Goal: Task Accomplishment & Management: Manage account settings

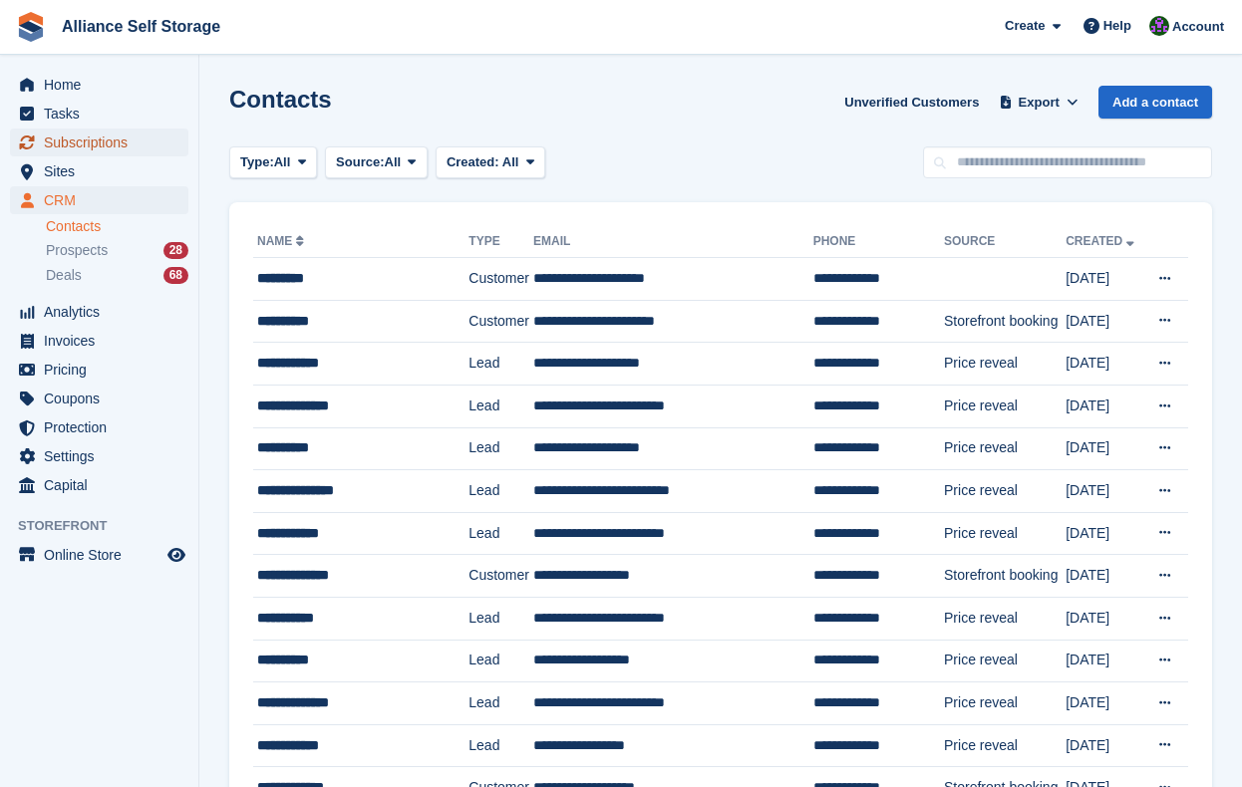
click at [112, 142] on span "Subscriptions" at bounding box center [104, 143] width 120 height 28
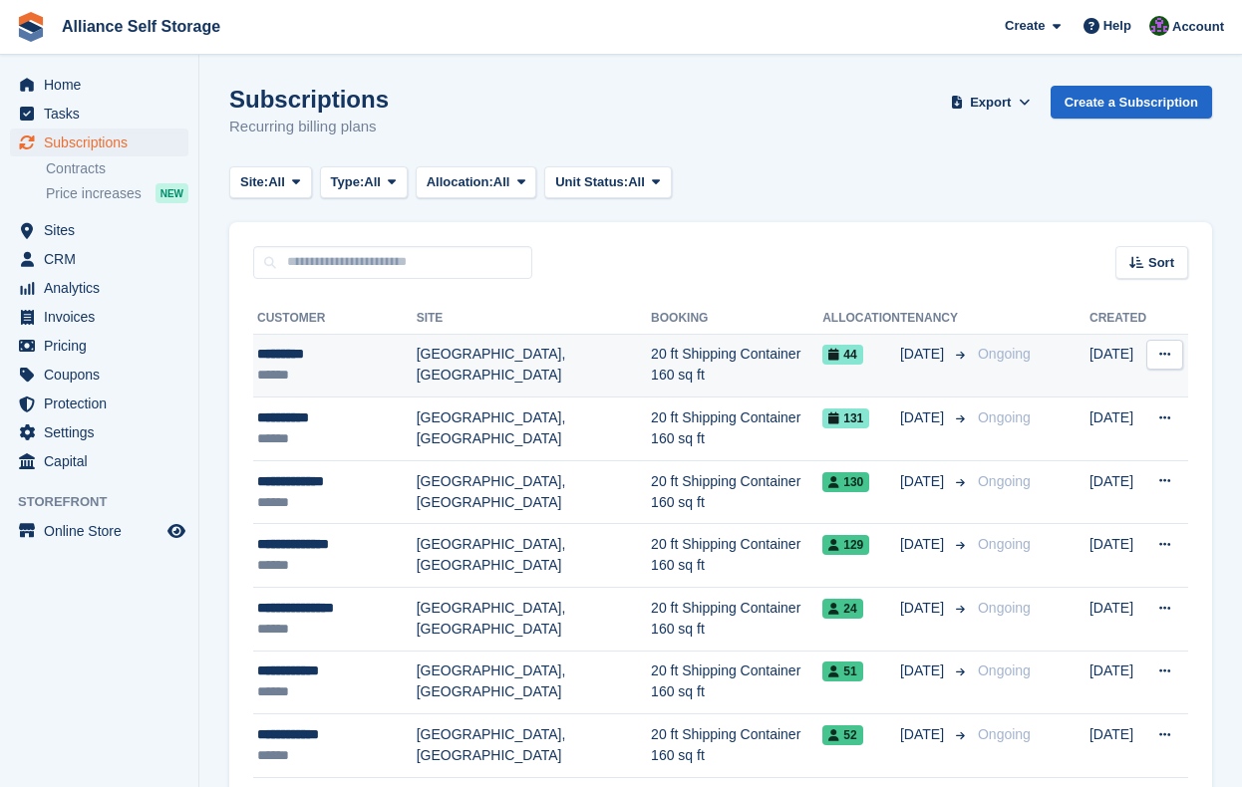
click at [870, 387] on td "44" at bounding box center [861, 366] width 78 height 64
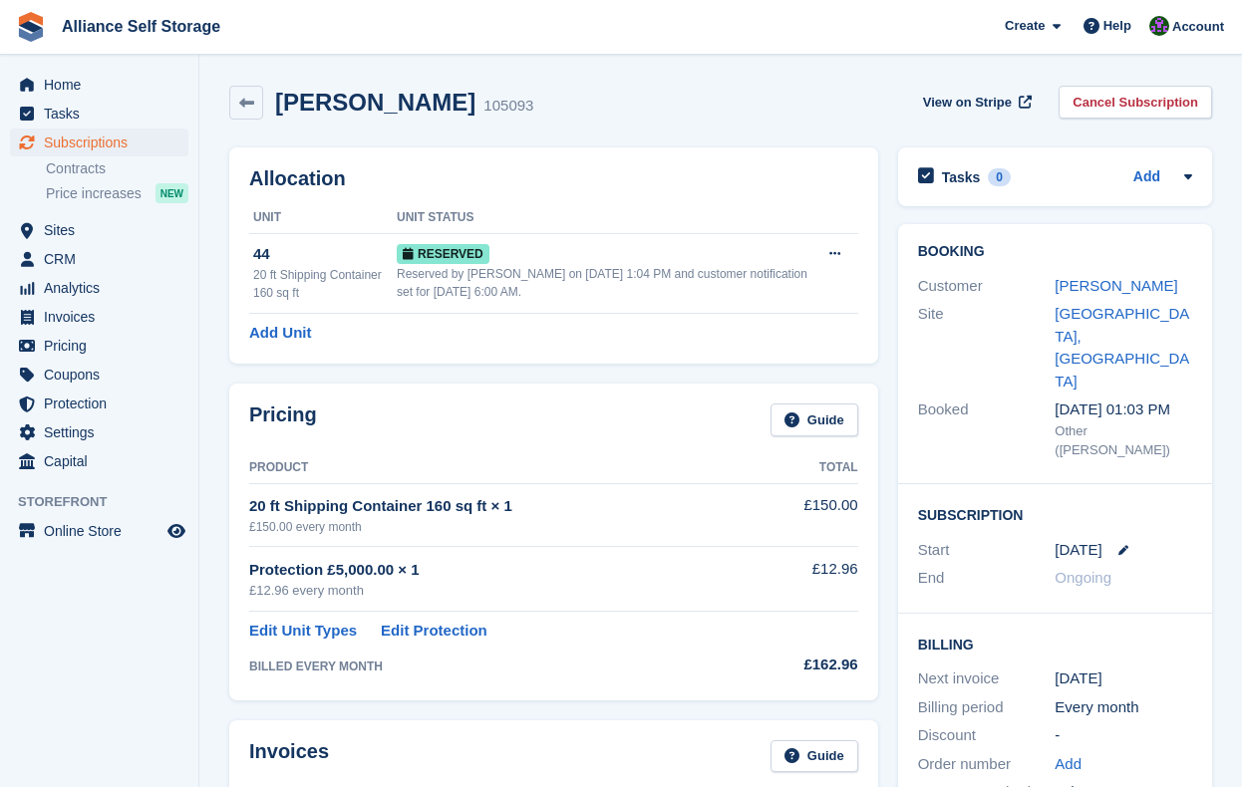
scroll to position [632, 0]
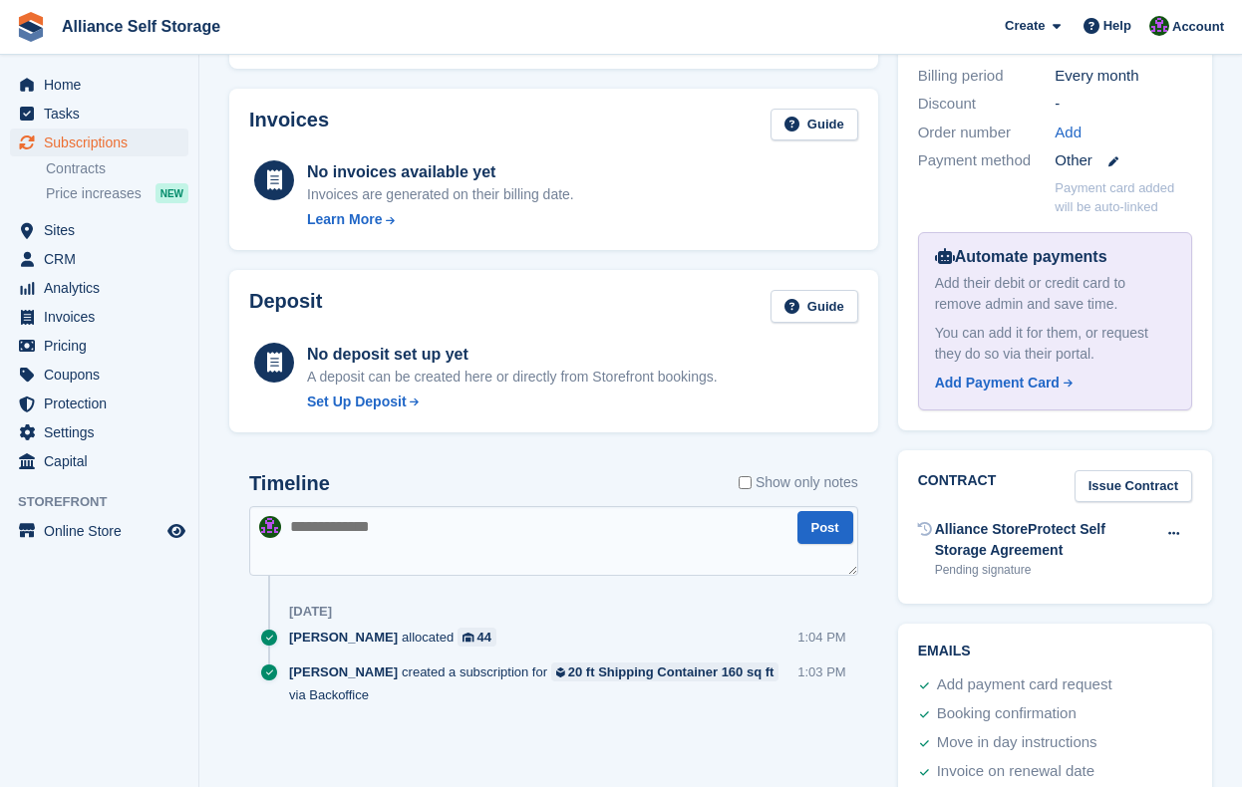
drag, startPoint x: 1104, startPoint y: 707, endPoint x: 900, endPoint y: 589, distance: 235.7
click at [900, 624] on div "Emails Add payment card request Booking confirmation Move in day instructions I…" at bounding box center [1055, 715] width 314 height 182
click at [1174, 614] on div "Emails Add payment card request Booking confirmation Move in day instructions I…" at bounding box center [1055, 715] width 334 height 202
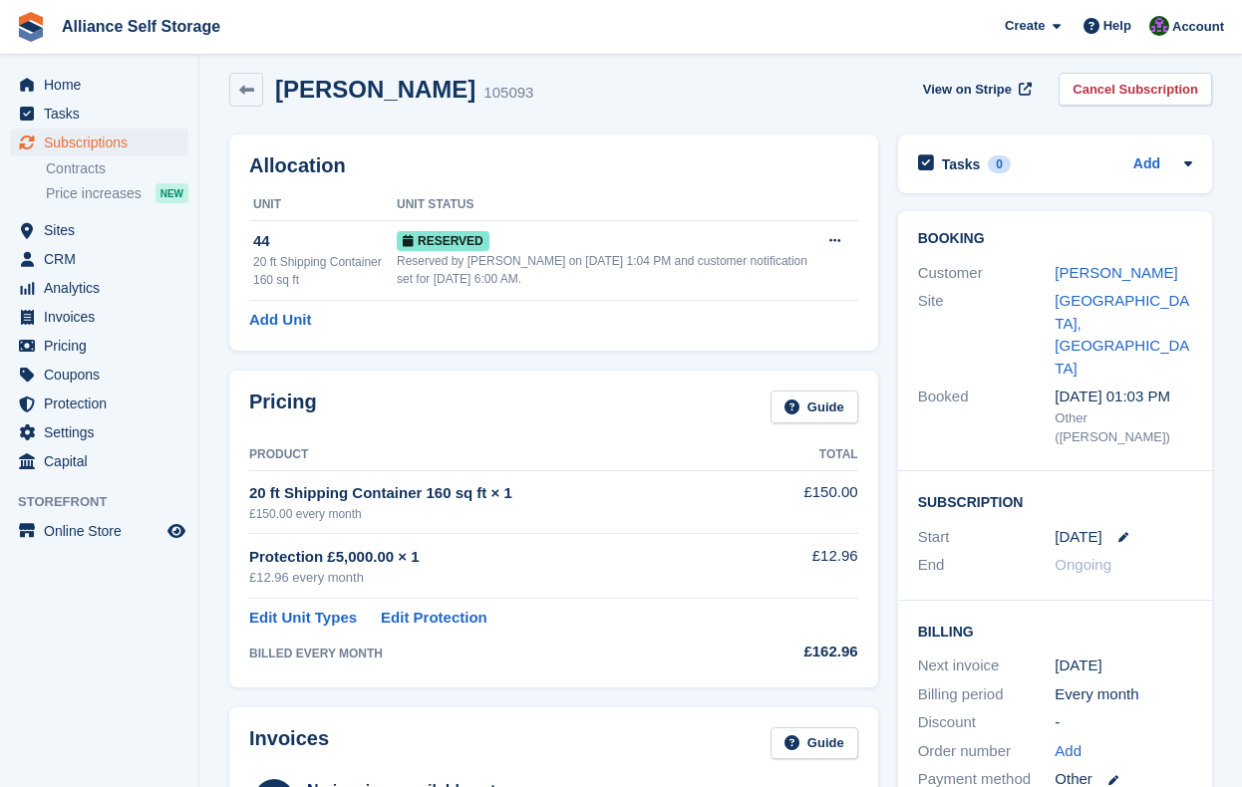
scroll to position [0, 0]
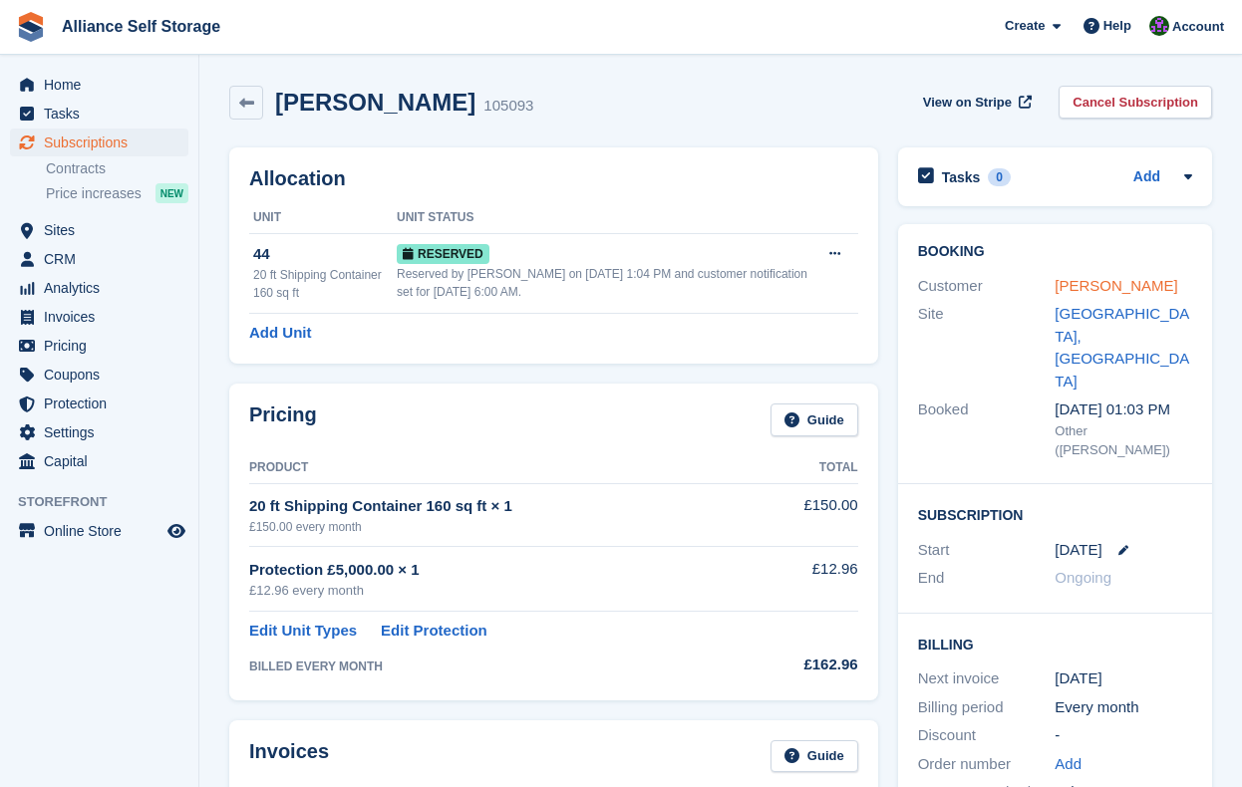
click at [1096, 289] on link "Zoe Crisp" at bounding box center [1115, 285] width 123 height 17
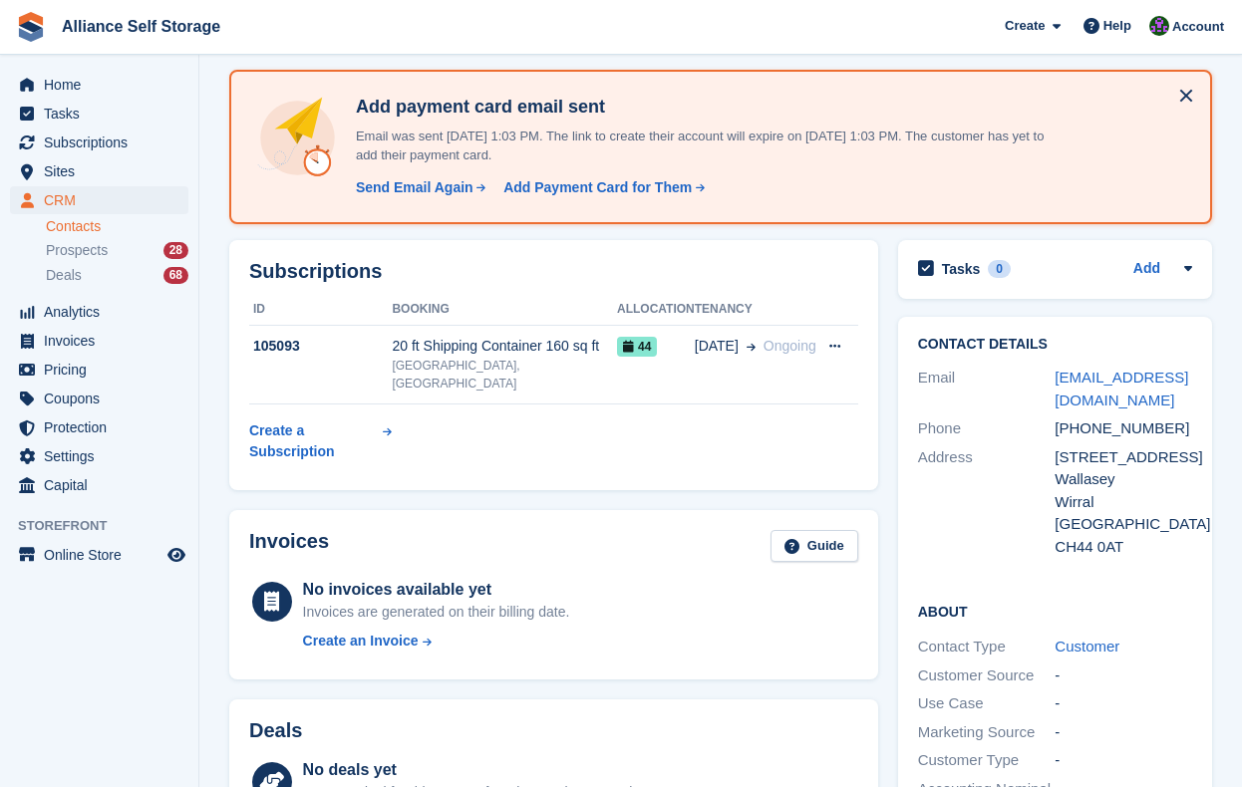
scroll to position [86, 0]
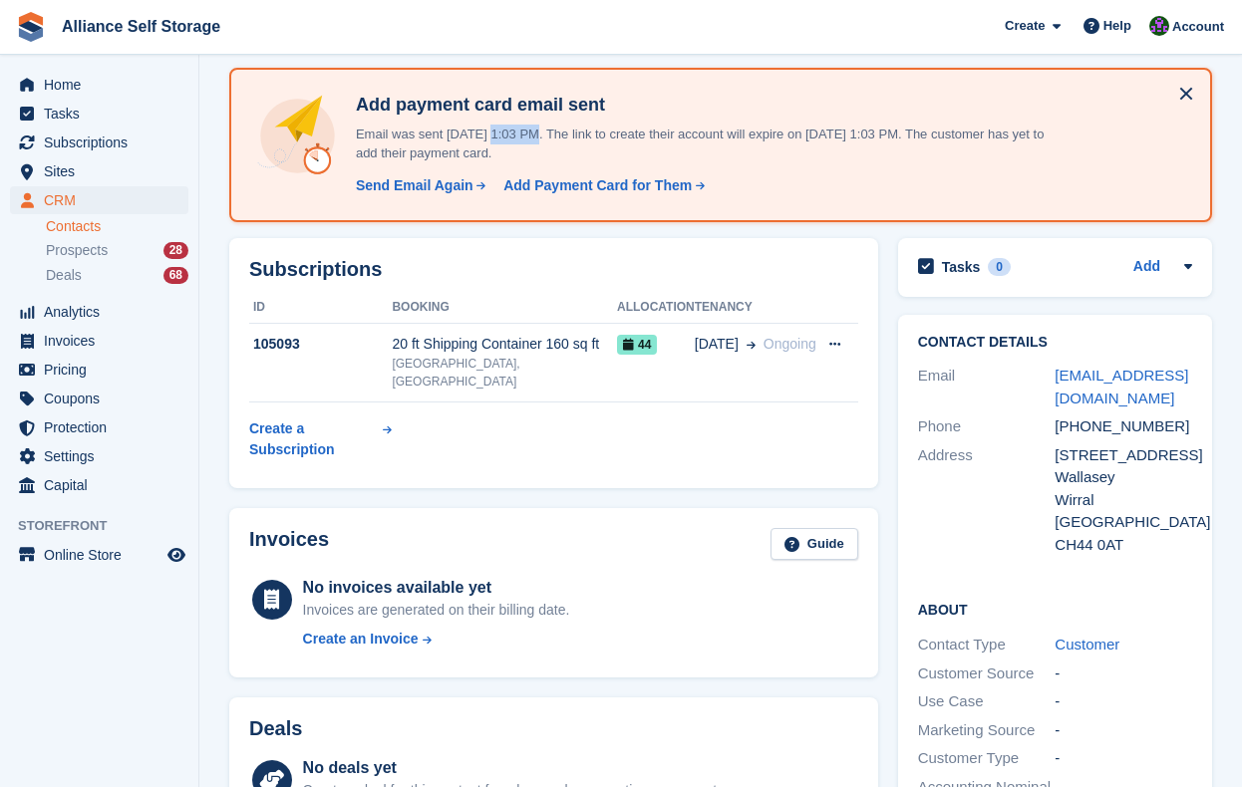
drag, startPoint x: 480, startPoint y: 135, endPoint x: 525, endPoint y: 139, distance: 45.0
click at [525, 139] on p "Email was sent 1 Sep, 1:03 PM. The link to create their account will expire on …" at bounding box center [697, 144] width 698 height 39
click at [884, 236] on div "Subscriptions ID Booking Allocation Tenancy 105093 20 ft Shipping Container 160…" at bounding box center [553, 363] width 669 height 270
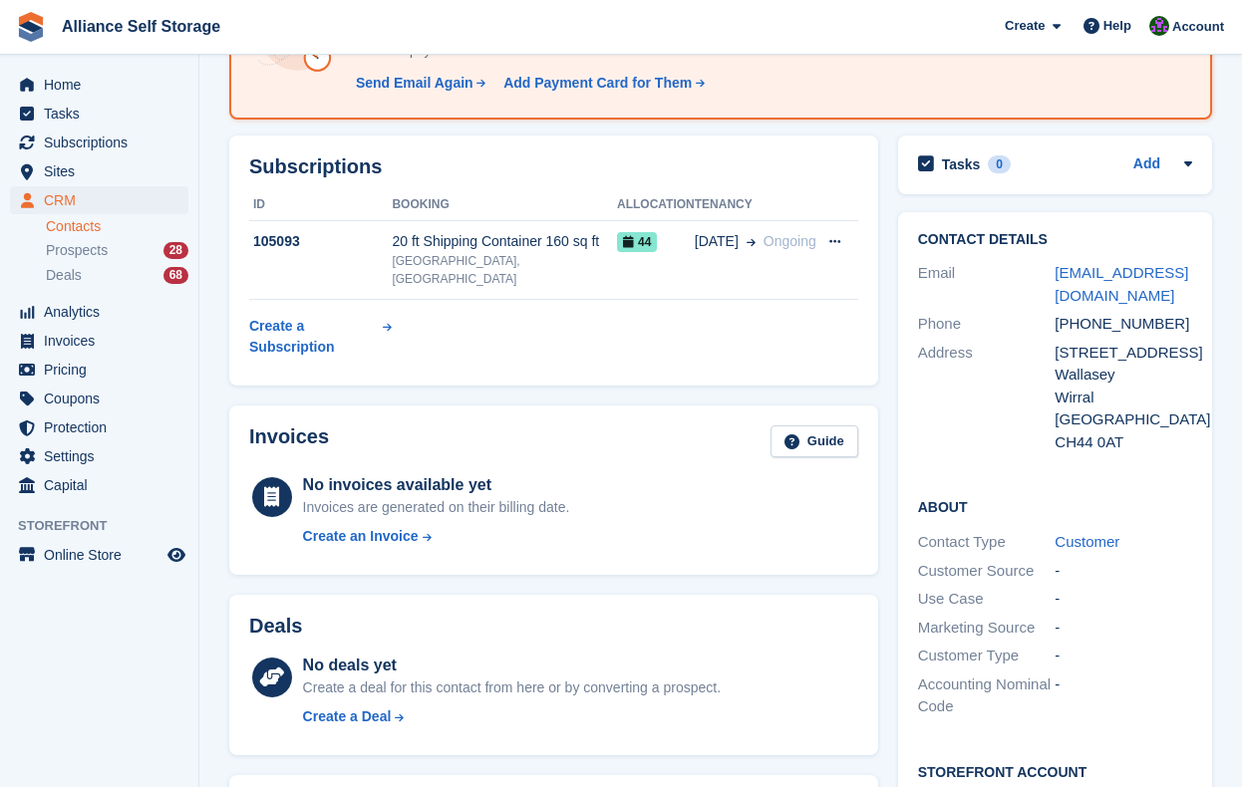
scroll to position [0, 0]
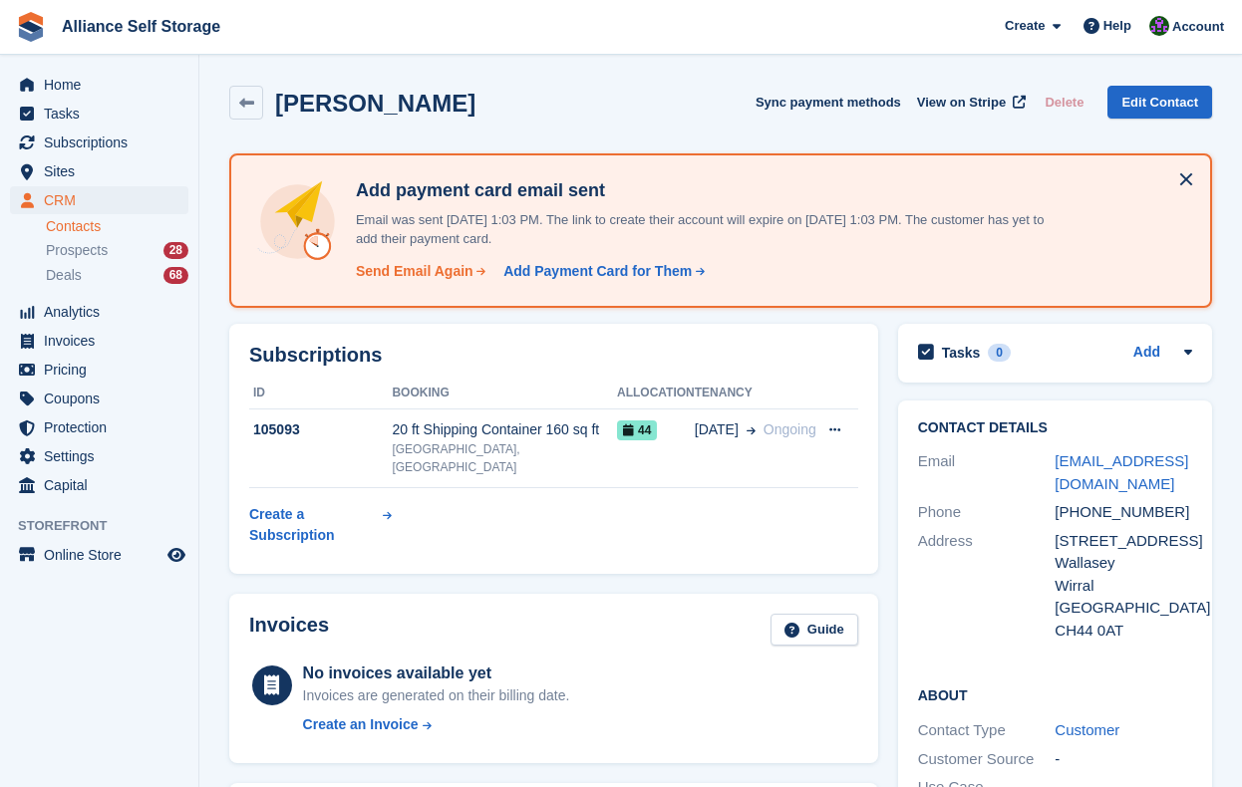
click at [411, 272] on div "Send Email Again" at bounding box center [415, 271] width 118 height 21
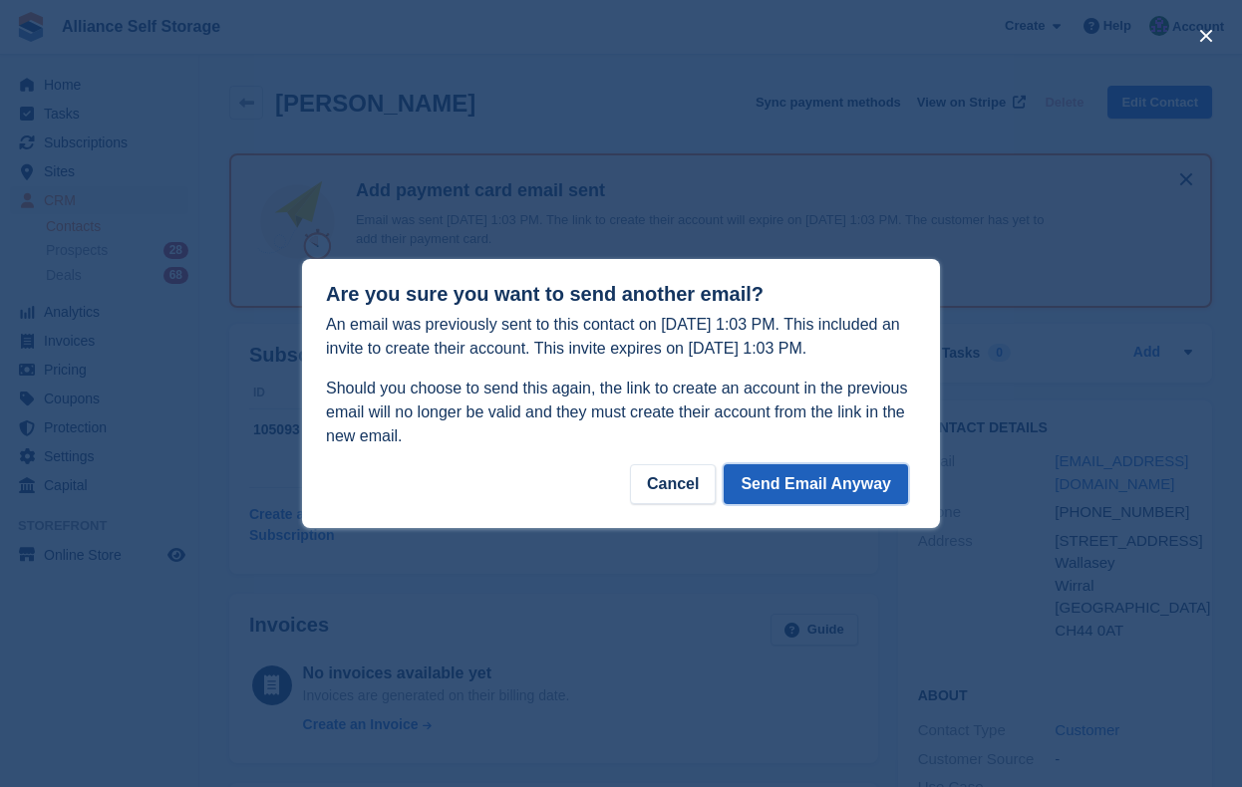
click at [814, 477] on button "Send Email Anyway" at bounding box center [816, 484] width 184 height 40
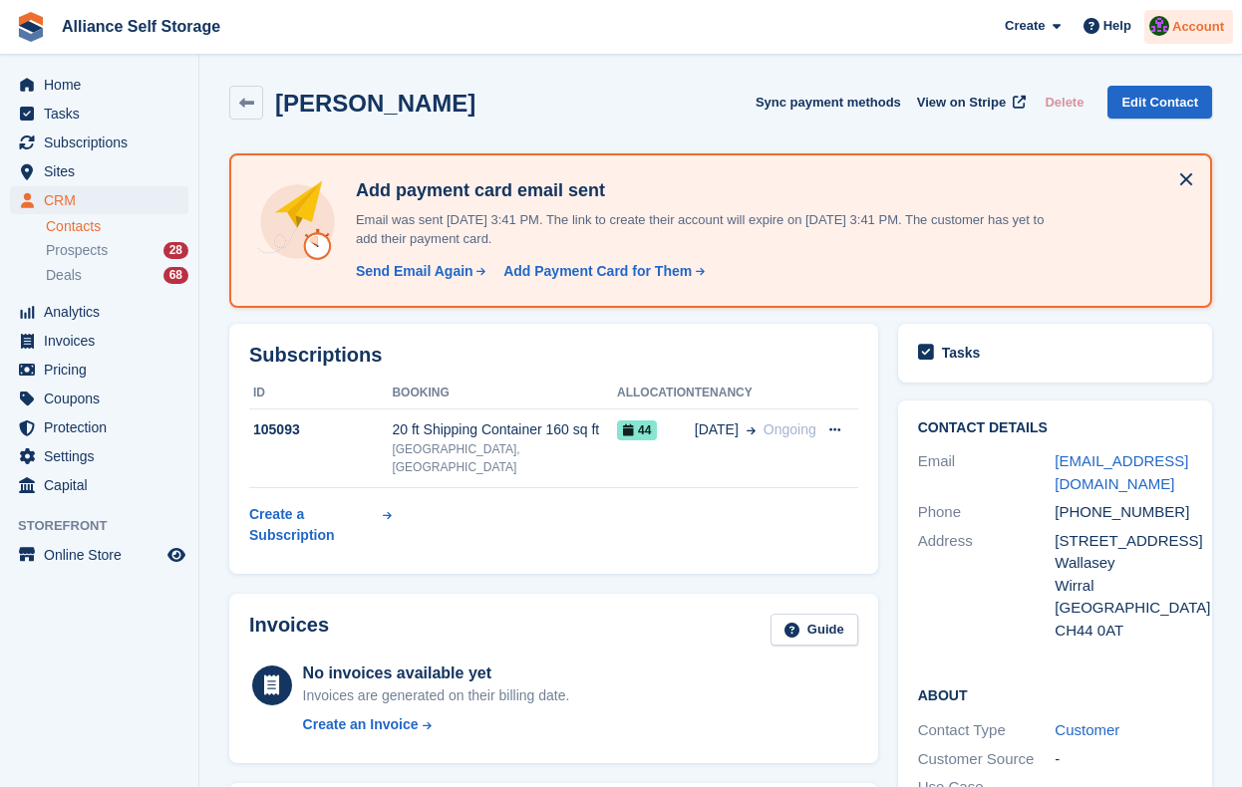
click at [1201, 29] on span "Account" at bounding box center [1198, 27] width 52 height 20
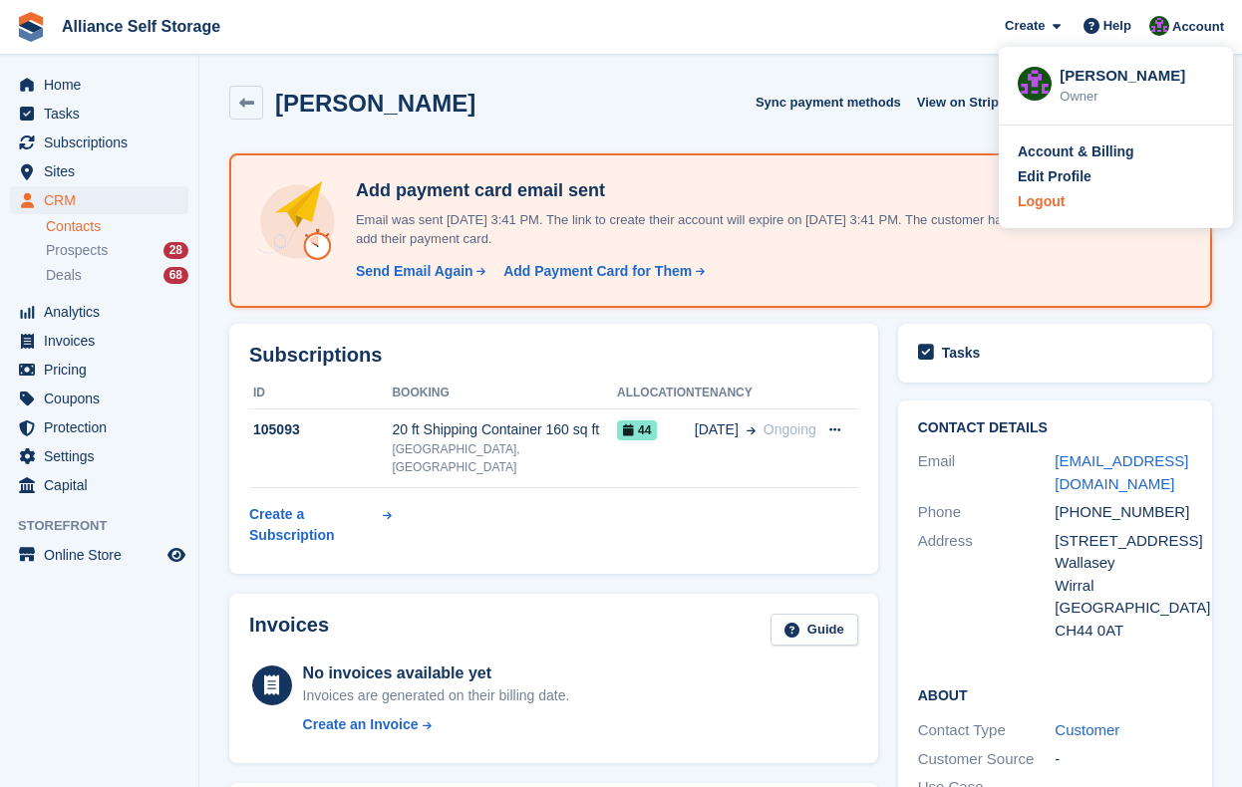
click at [1053, 206] on div "Logout" at bounding box center [1041, 201] width 47 height 21
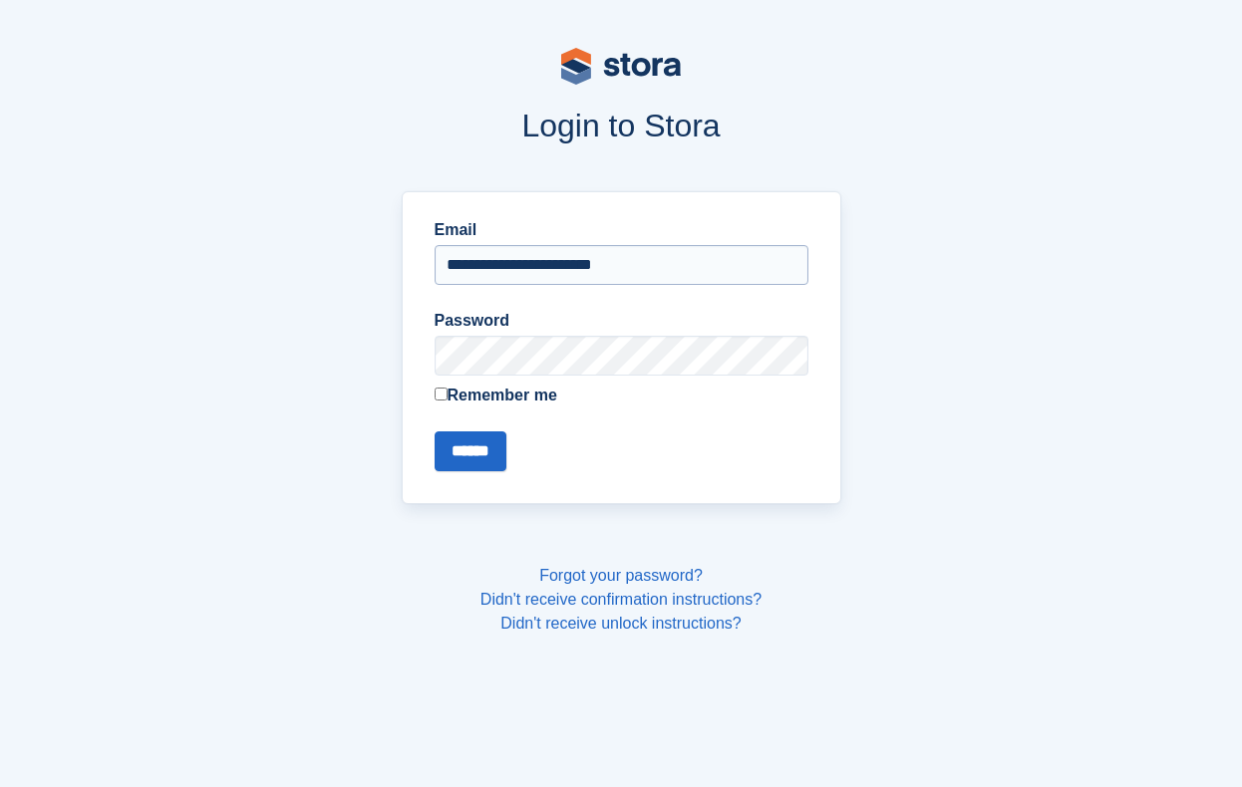
click at [653, 261] on input "**********" at bounding box center [622, 265] width 374 height 40
type input "**********"
click at [484, 464] on input "******" at bounding box center [471, 452] width 72 height 40
